Goal: Information Seeking & Learning: Learn about a topic

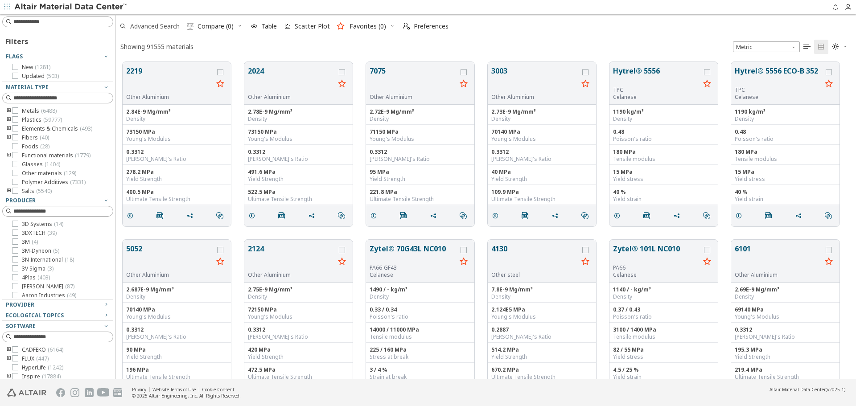
scroll to position [7, 7]
click at [163, 29] on span "Advanced Search" at bounding box center [155, 26] width 50 height 6
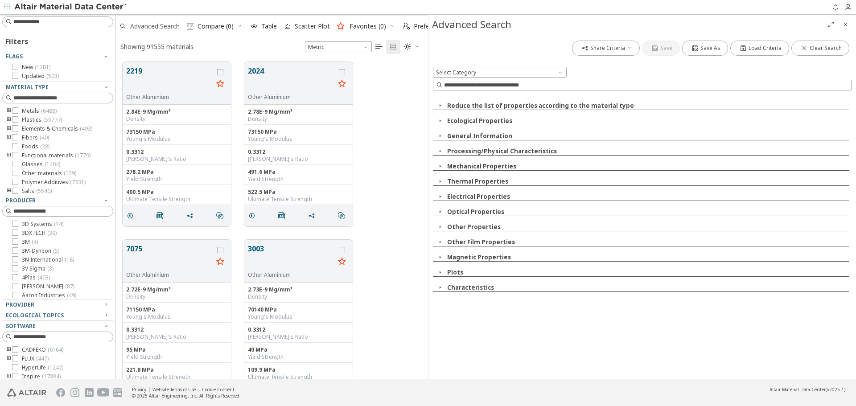
scroll to position [318, 306]
click at [775, 51] on span "Load Criteria" at bounding box center [765, 48] width 33 height 7
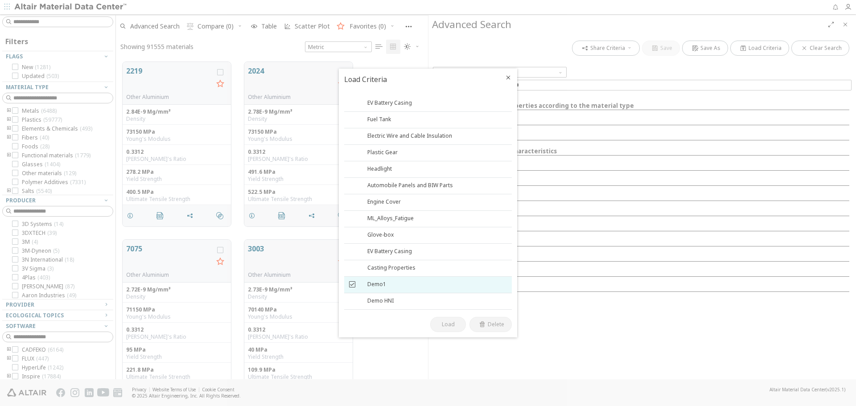
click at [353, 285] on icon at bounding box center [352, 284] width 6 height 6
click at [438, 322] on button "Load" at bounding box center [448, 324] width 36 height 15
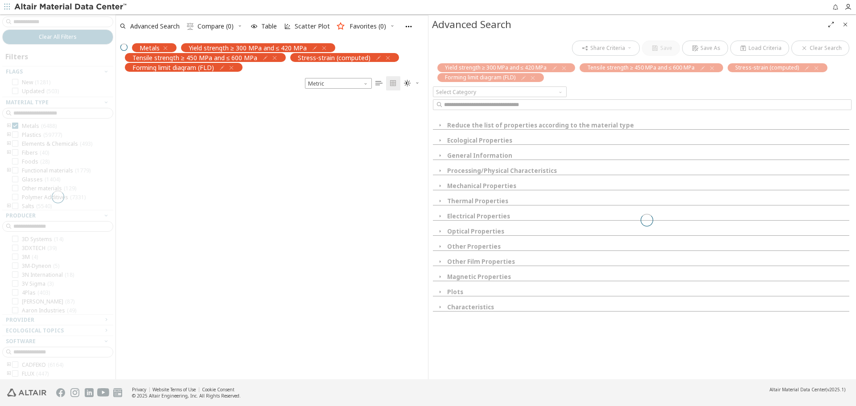
scroll to position [282, 306]
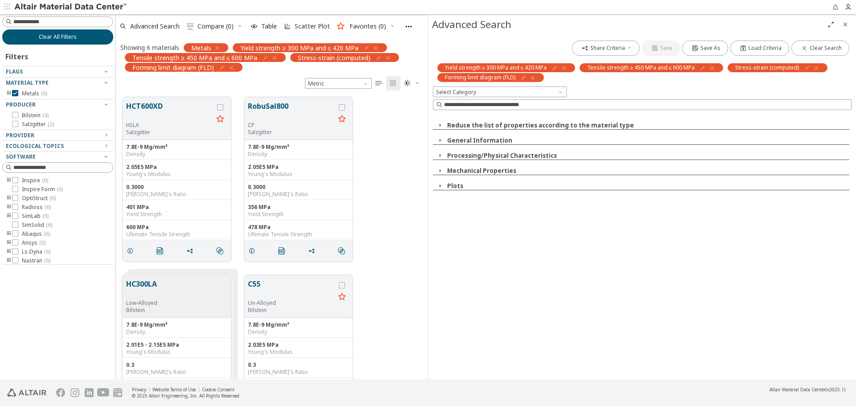
click at [74, 35] on span "Clear All Filters" at bounding box center [58, 36] width 38 height 7
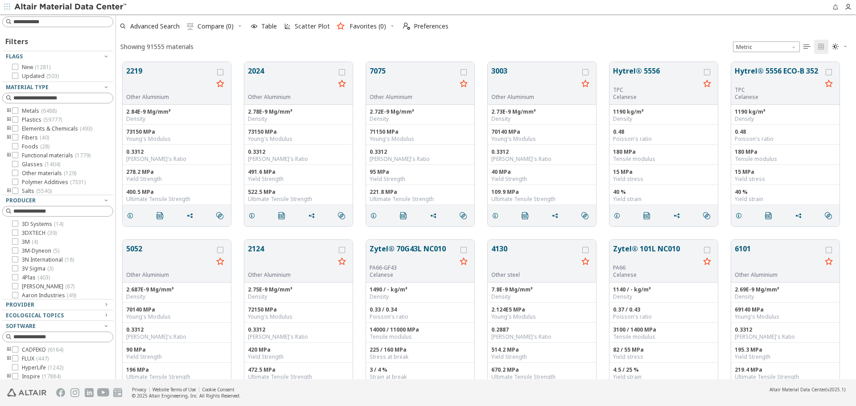
scroll to position [318, 734]
click at [165, 29] on span "Advanced Search" at bounding box center [155, 26] width 50 height 6
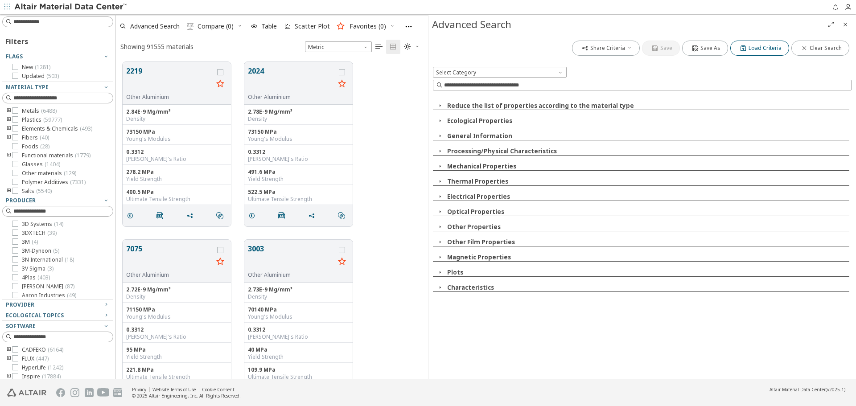
click at [743, 47] on icon "button" at bounding box center [743, 48] width 7 height 7
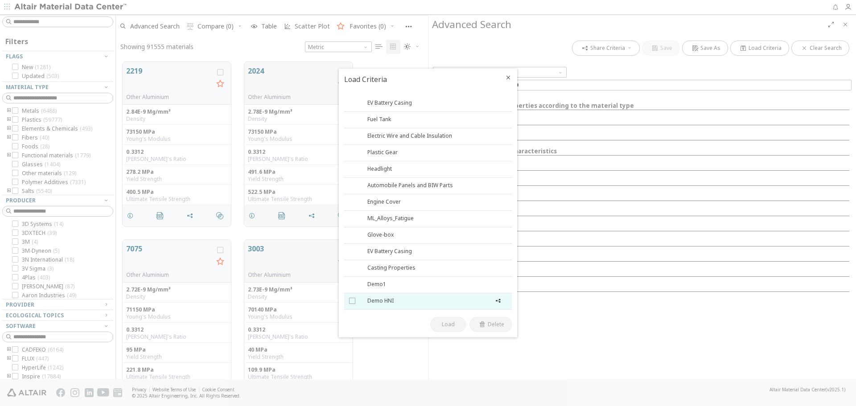
click at [386, 303] on div "Demo HNI" at bounding box center [436, 301] width 137 height 9
click at [446, 323] on span "Load" at bounding box center [448, 324] width 13 height 7
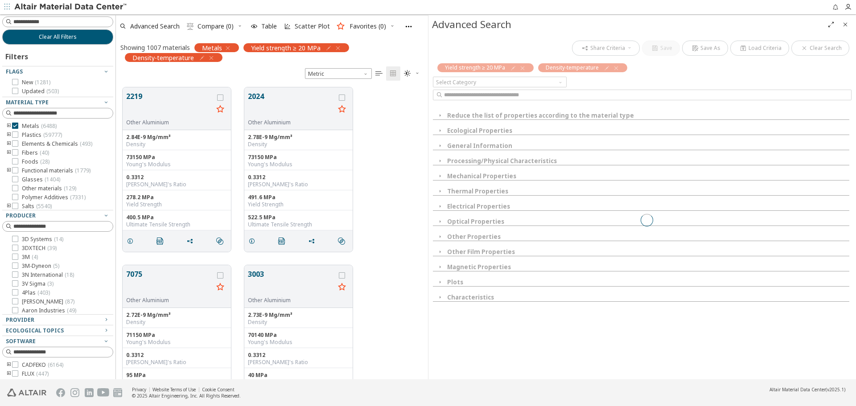
scroll to position [292, 306]
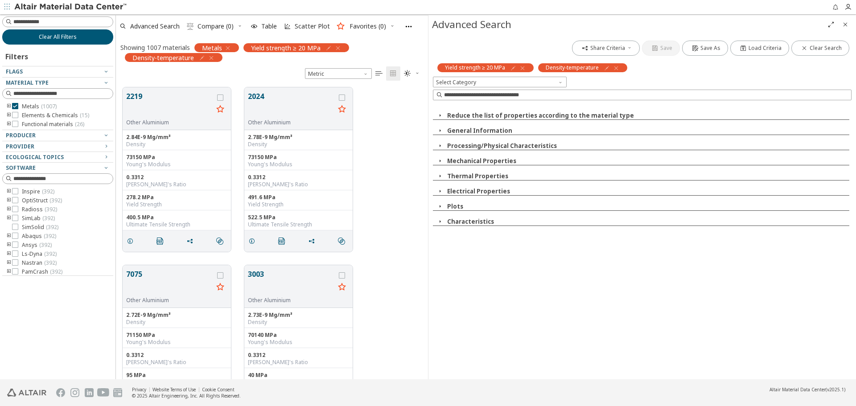
click at [96, 42] on button "Clear All Filters" at bounding box center [57, 36] width 111 height 15
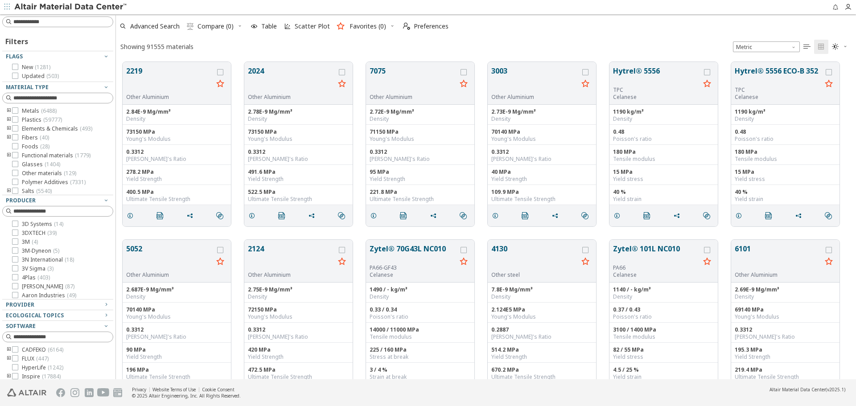
scroll to position [318, 734]
click at [160, 28] on span "Advanced Search" at bounding box center [155, 26] width 50 height 6
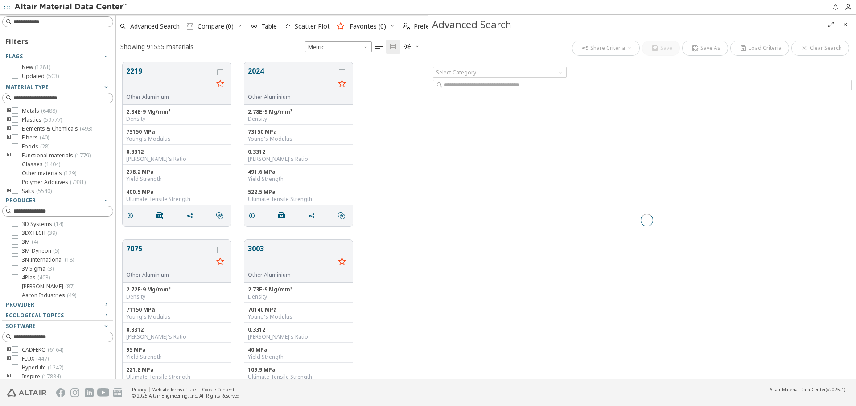
scroll to position [318, 306]
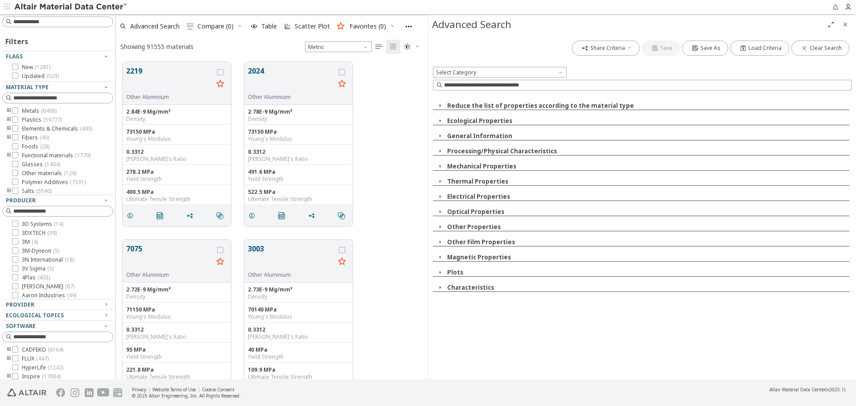
click at [761, 47] on span "Load Criteria" at bounding box center [765, 48] width 33 height 7
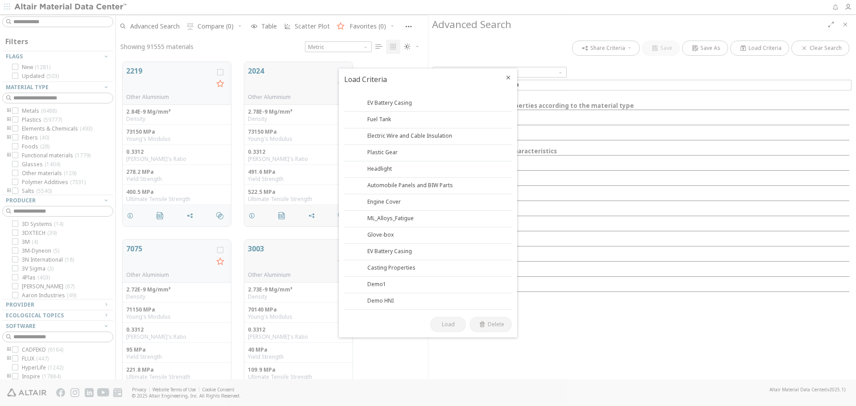
click at [508, 81] on icon "Close" at bounding box center [508, 77] width 7 height 7
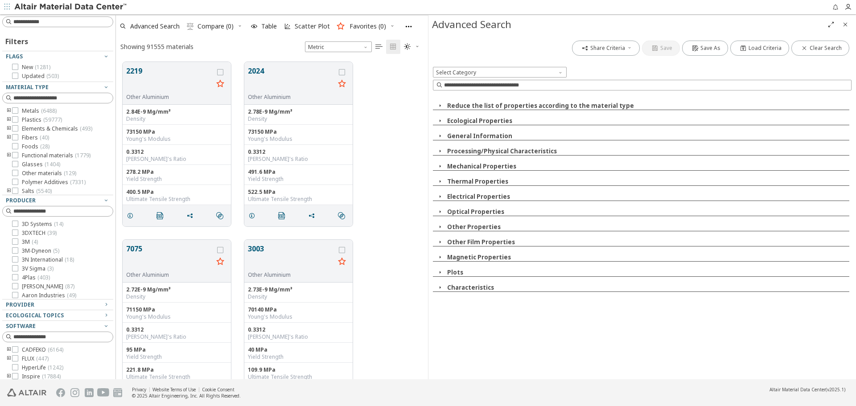
click at [847, 26] on icon "Close" at bounding box center [845, 24] width 7 height 7
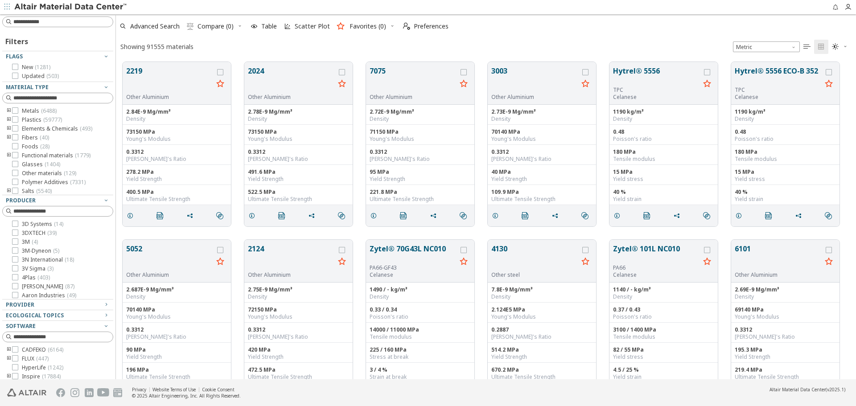
scroll to position [318, 734]
click at [66, 20] on input at bounding box center [62, 21] width 99 height 9
type input "********"
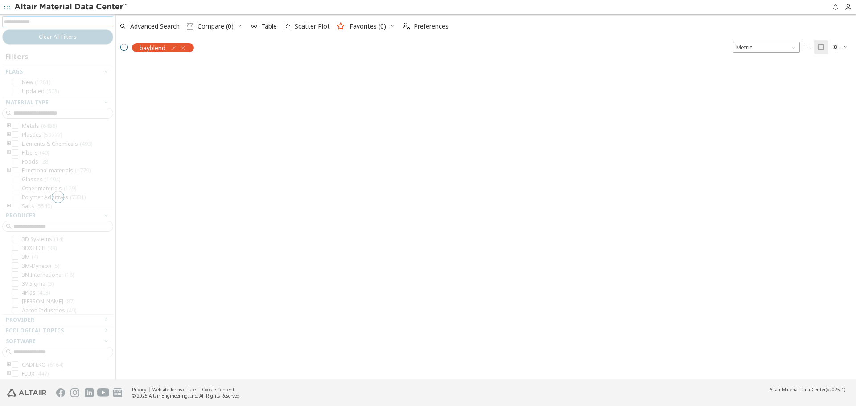
scroll to position [316, 734]
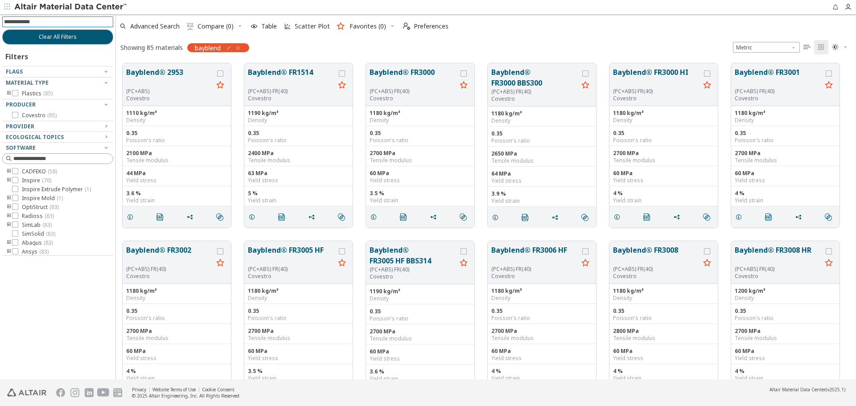
click at [66, 20] on input at bounding box center [58, 22] width 109 height 10
click at [65, 39] on span "Clear All Filters" at bounding box center [58, 36] width 38 height 7
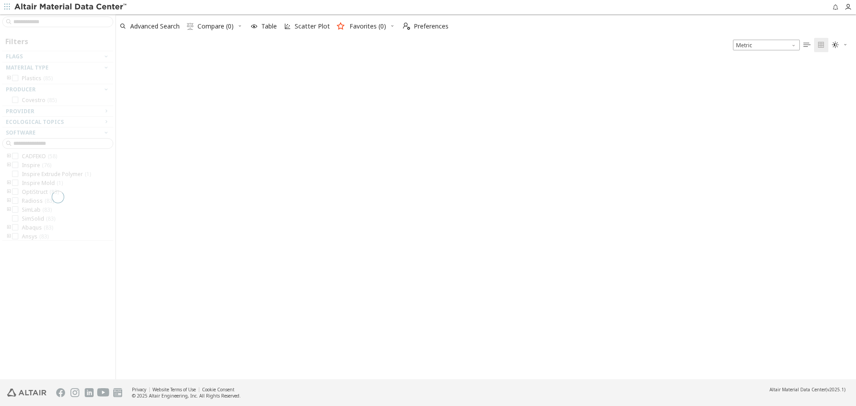
click at [390, 27] on icon "button" at bounding box center [392, 25] width 5 height 5
click at [395, 88] on span "Load Favorites" at bounding box center [377, 86] width 62 height 14
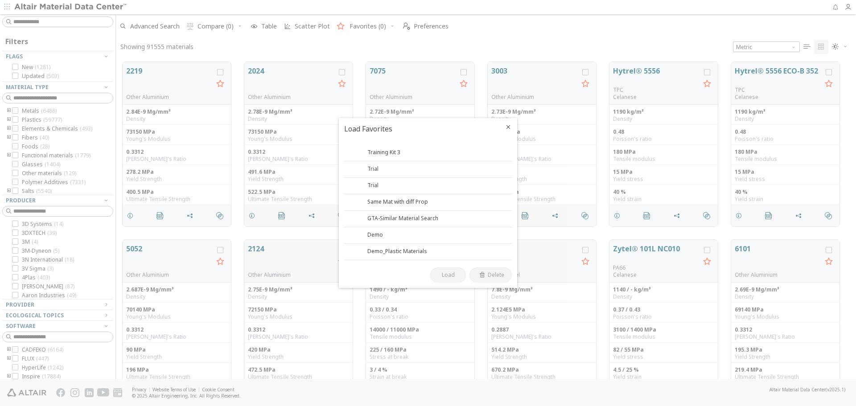
scroll to position [318, 734]
click at [372, 253] on div "Demo_Plastic Materials" at bounding box center [436, 252] width 137 height 9
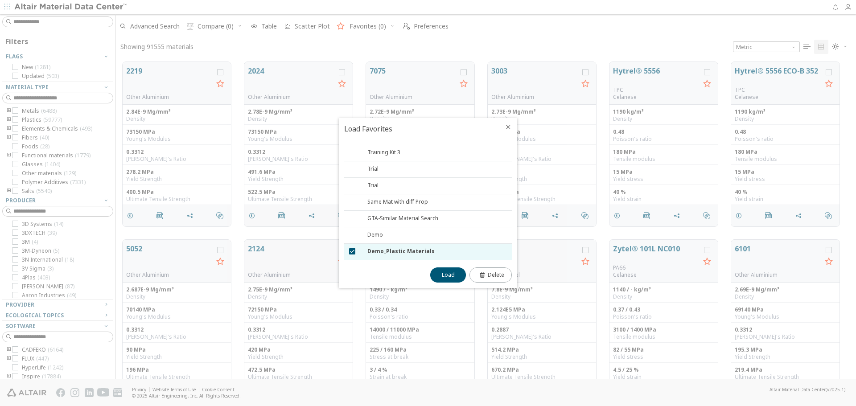
drag, startPoint x: 448, startPoint y: 278, endPoint x: 495, endPoint y: 267, distance: 47.7
click at [449, 278] on span "Load" at bounding box center [448, 275] width 13 height 7
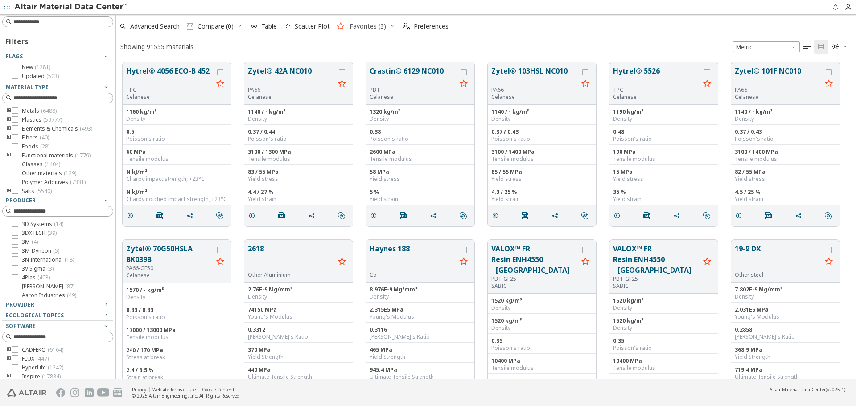
click at [370, 27] on span "Favorites (3)" at bounding box center [368, 26] width 37 height 6
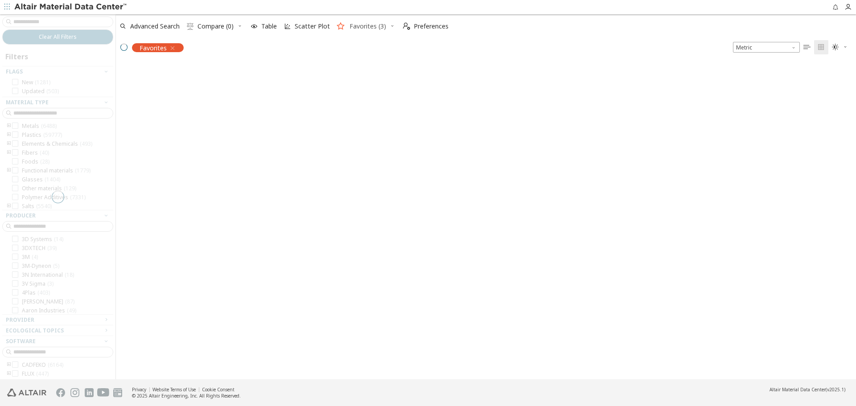
scroll to position [316, 734]
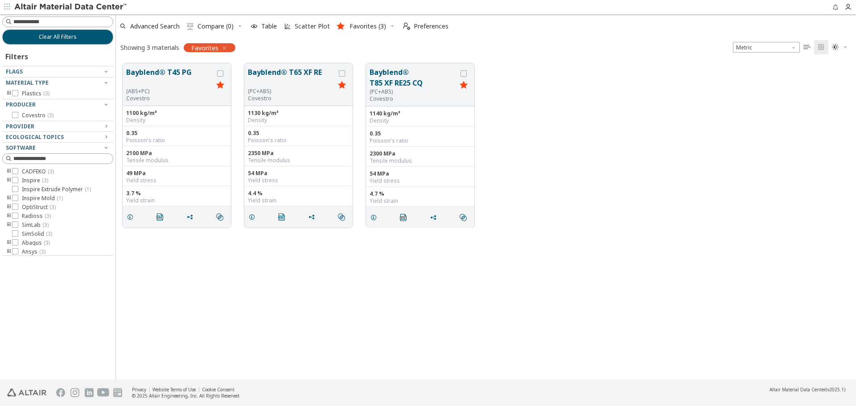
click at [598, 207] on div "Bayblend® T45 PG (ABS+PC) Covestro 1100 kg/m³ Density 0.35 Poisson's ratio 2100…" at bounding box center [486, 146] width 740 height 178
click at [307, 281] on div "Bayblend® T45 PG (ABS+PC) Covestro 1100 kg/m³ Density 0.35 Poisson's ratio 2100…" at bounding box center [486, 218] width 740 height 323
click at [557, 161] on div "Bayblend® T45 PG (ABS+PC) Covestro 1100 kg/m³ Density 0.35 Poisson's ratio 2100…" at bounding box center [486, 146] width 740 height 178
